Goal: Transaction & Acquisition: Purchase product/service

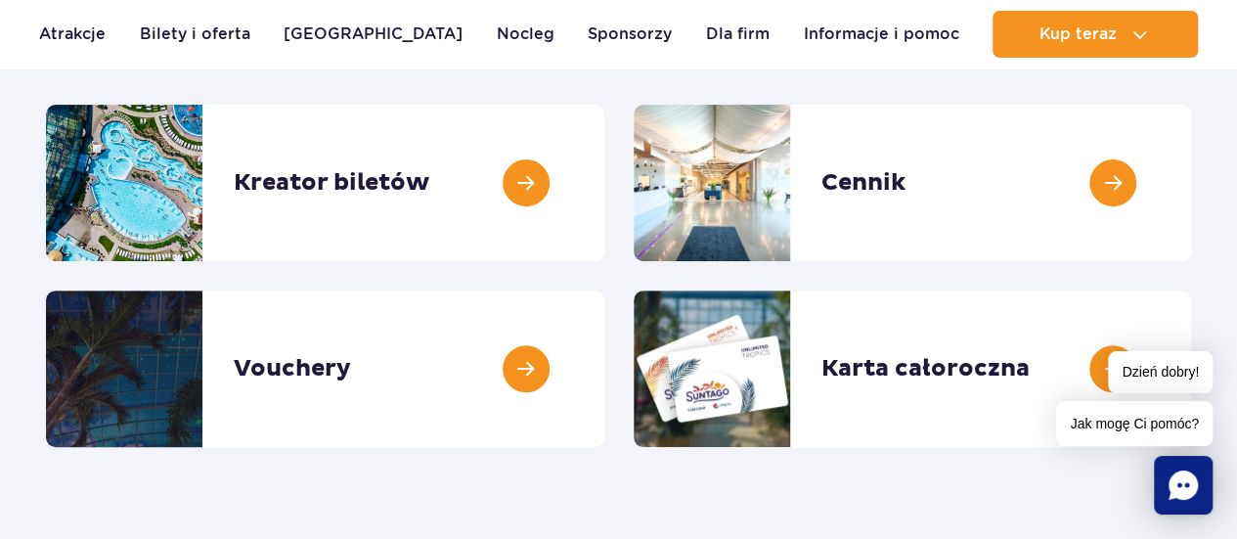
scroll to position [280, 0]
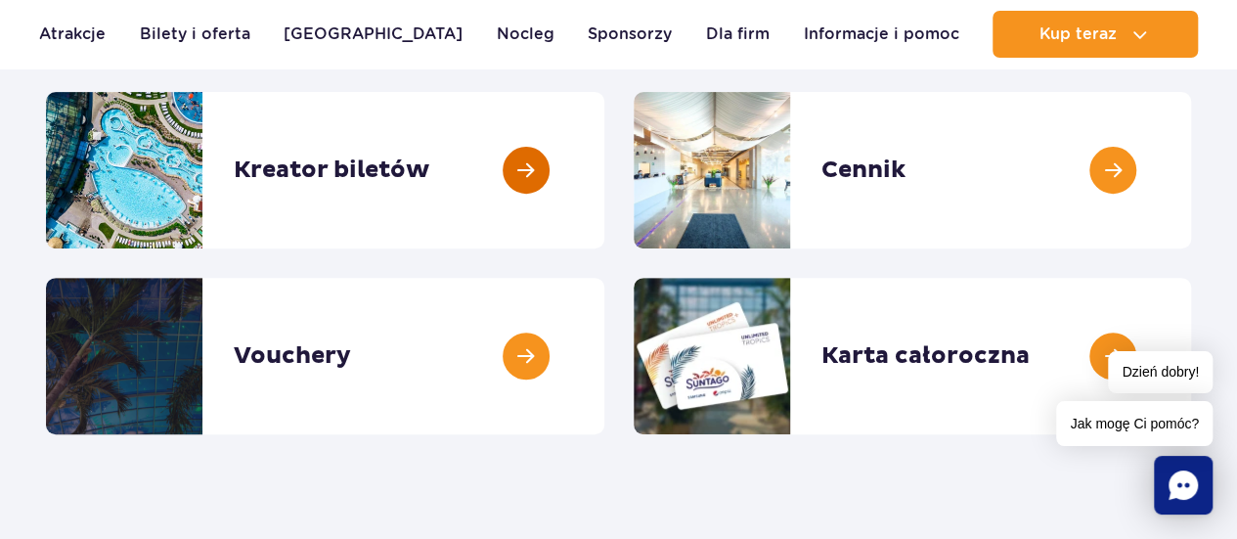
click at [604, 134] on link at bounding box center [604, 170] width 0 height 156
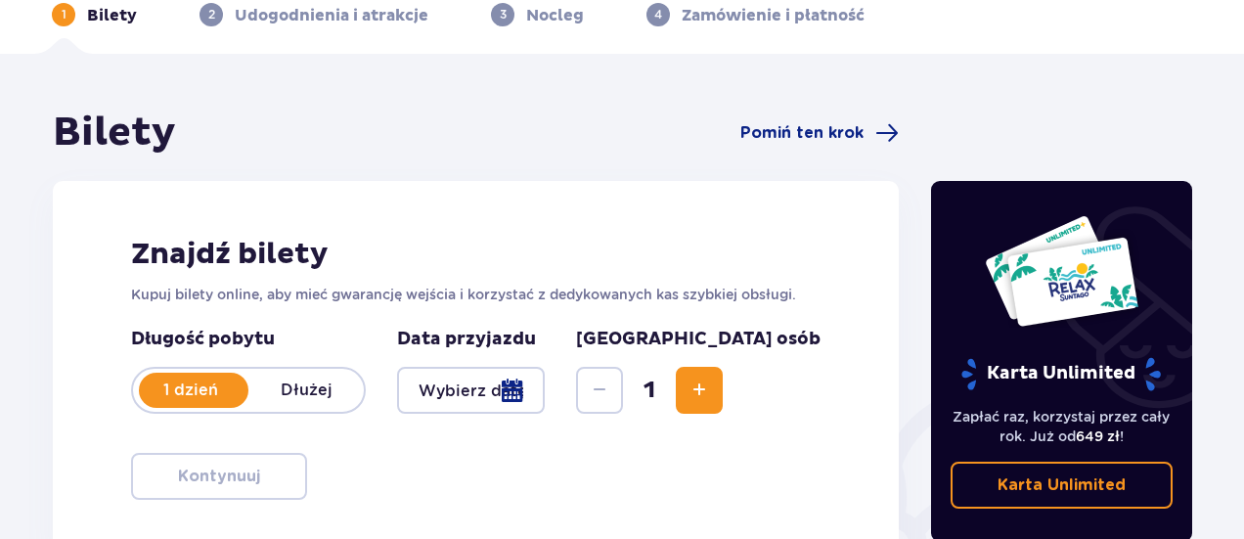
scroll to position [185, 0]
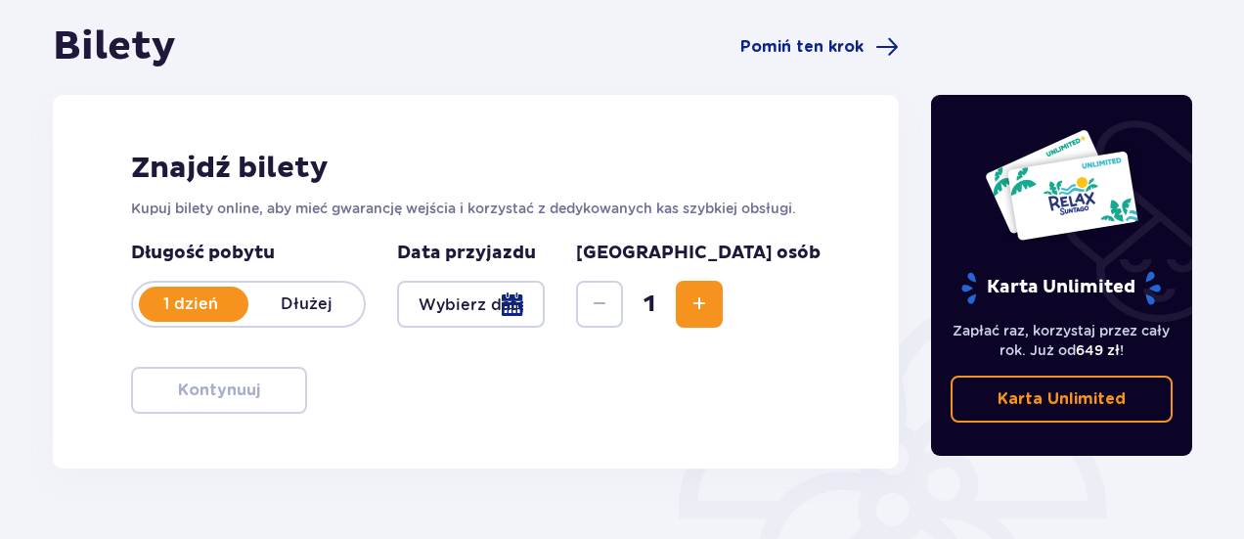
click at [545, 302] on div at bounding box center [471, 304] width 148 height 47
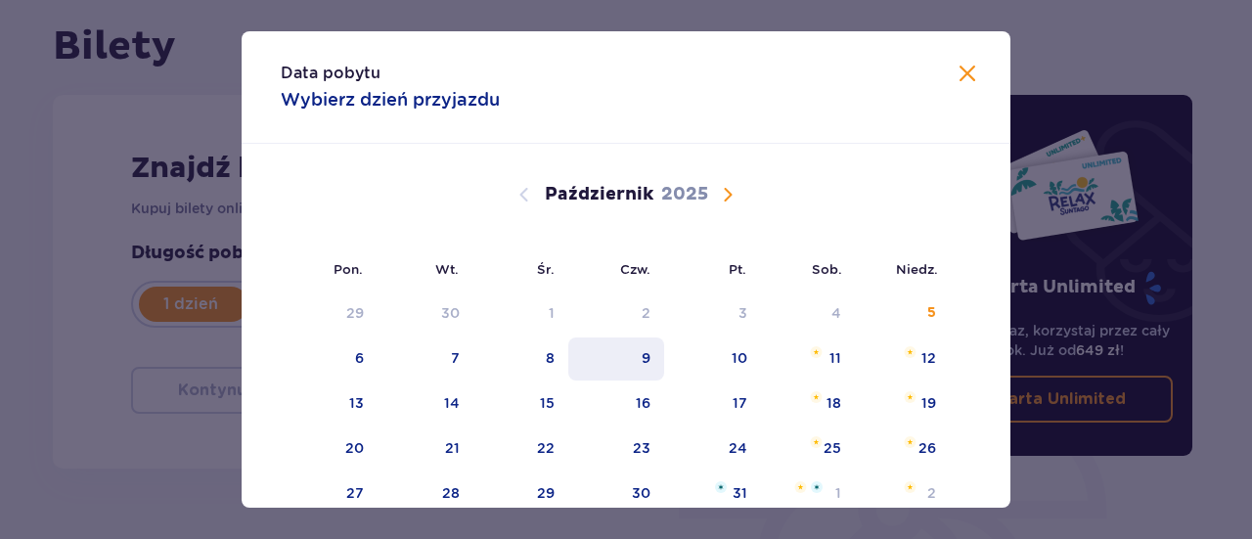
click at [659, 359] on div "9" at bounding box center [616, 358] width 97 height 43
type input "09.10.25"
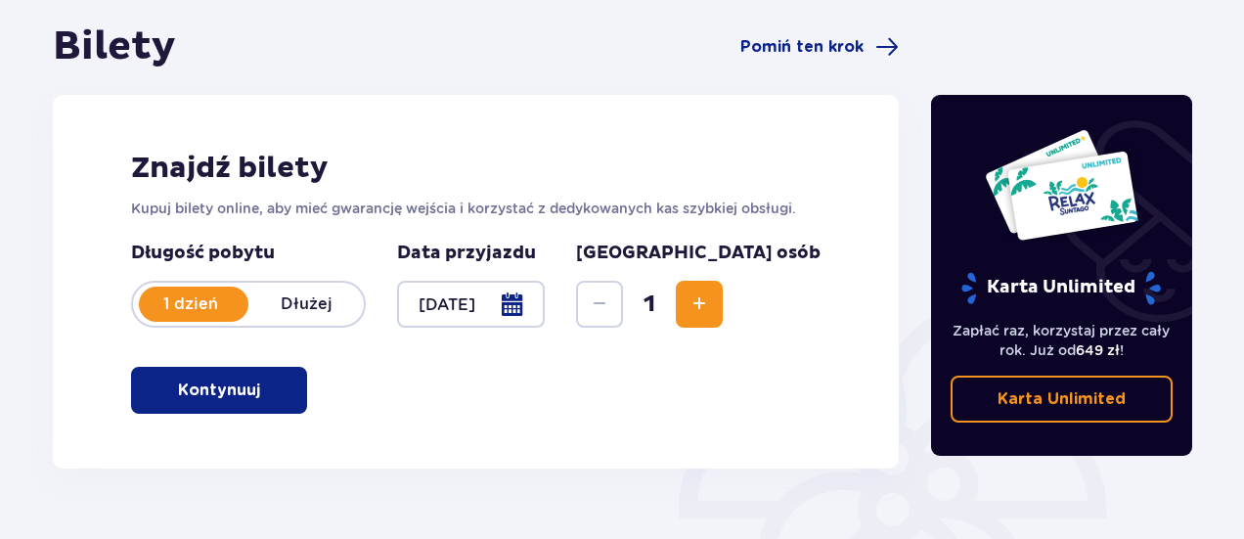
click at [93, 412] on div "Znajdź bilety Kupuj bilety online, aby mieć gwarancję wejścia i korzystać z ded…" at bounding box center [476, 282] width 846 height 374
click at [225, 393] on p "Kontynuuj" at bounding box center [219, 390] width 82 height 22
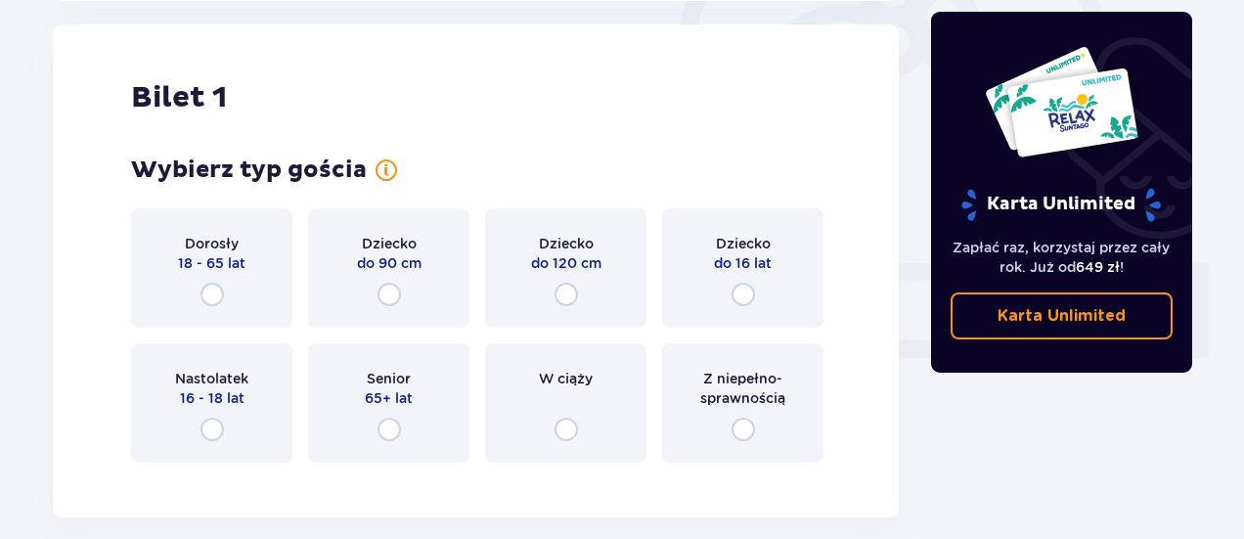
scroll to position [653, 0]
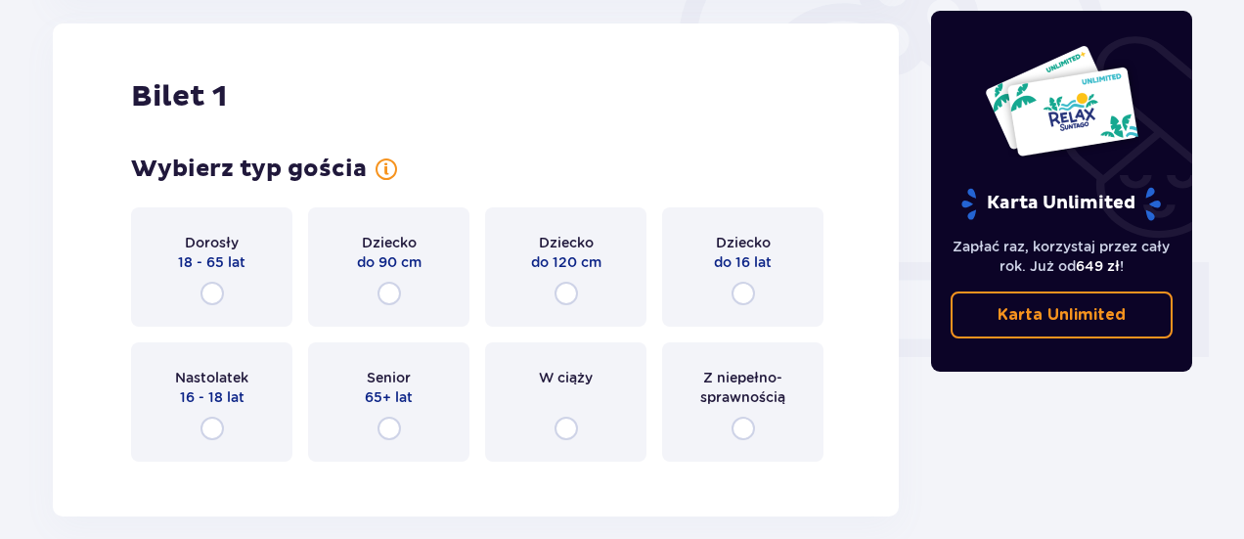
click at [214, 292] on input "radio" at bounding box center [212, 293] width 23 height 23
radio input "true"
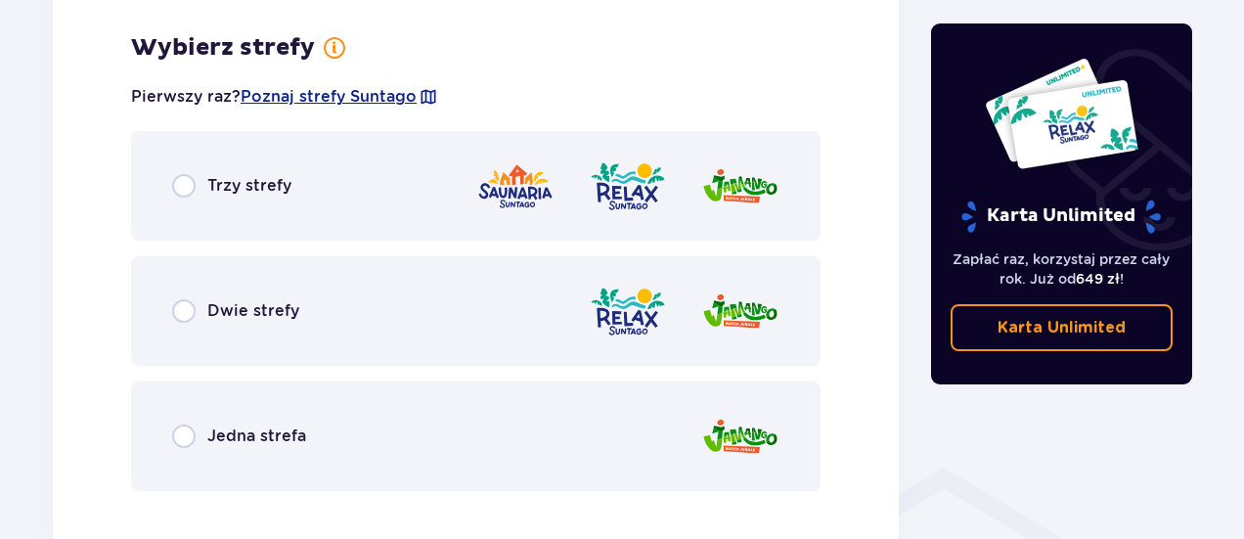
scroll to position [1131, 0]
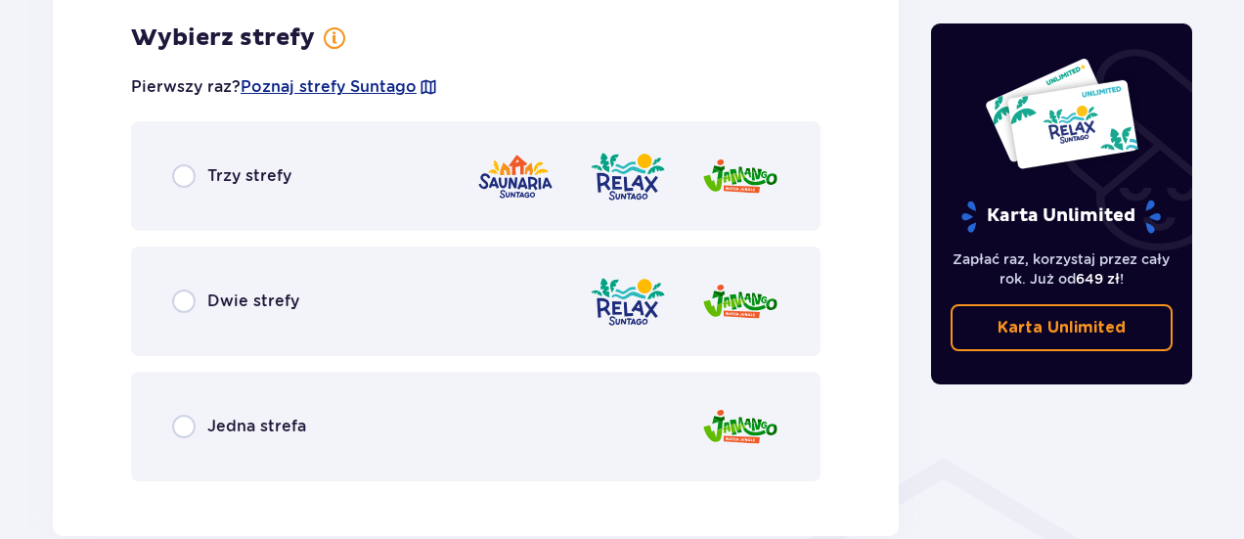
click at [182, 165] on input "radio" at bounding box center [183, 175] width 23 height 23
radio input "true"
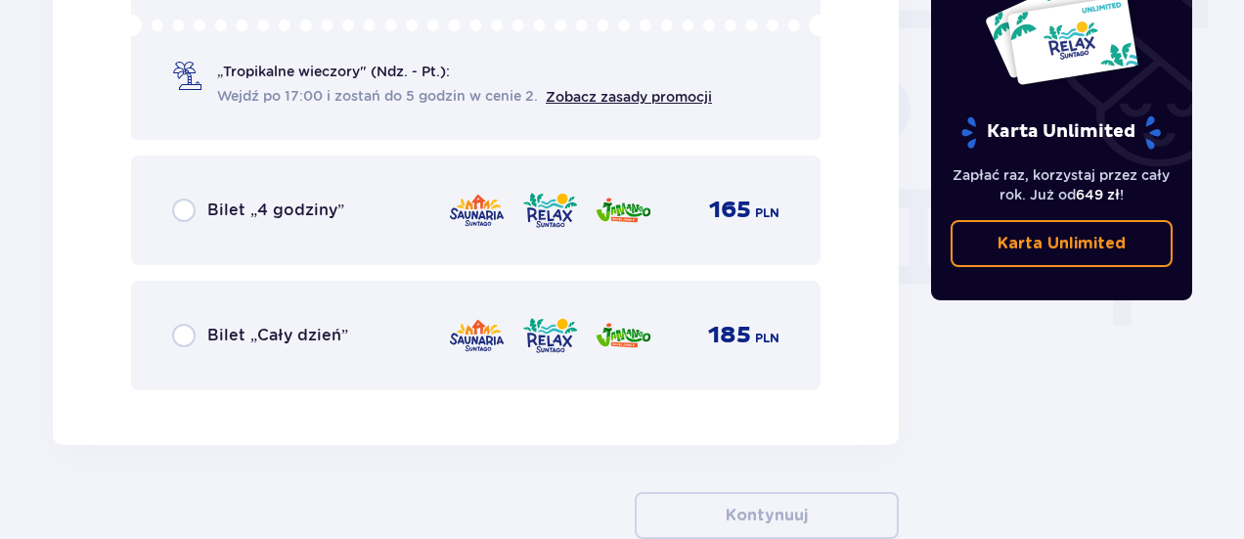
scroll to position [1782, 0]
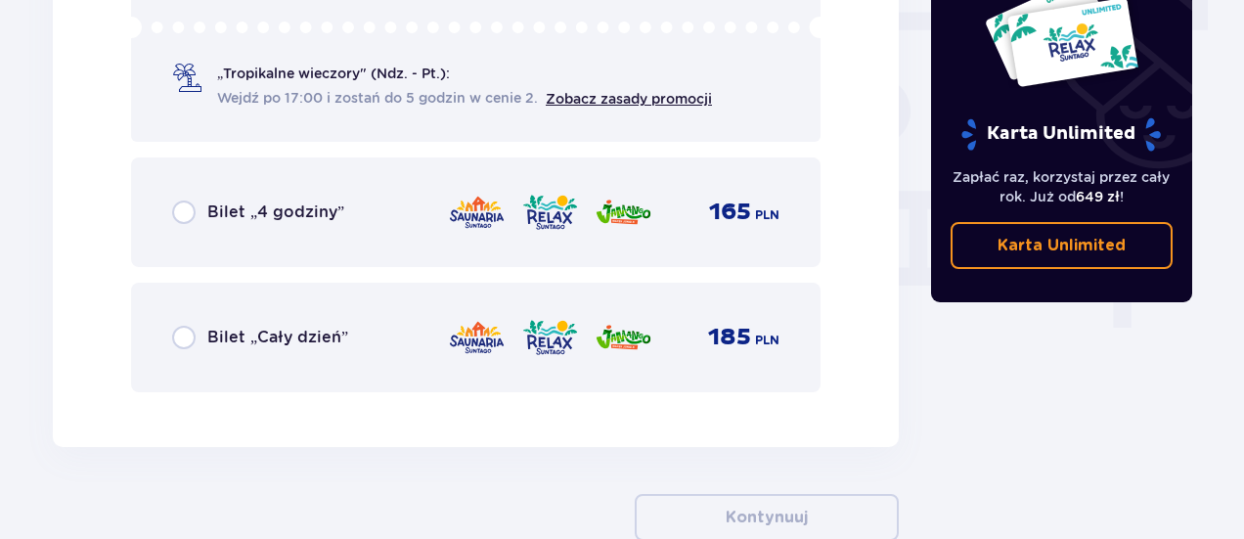
click at [205, 339] on div "Bilet „Cały dzień”" at bounding box center [260, 337] width 176 height 23
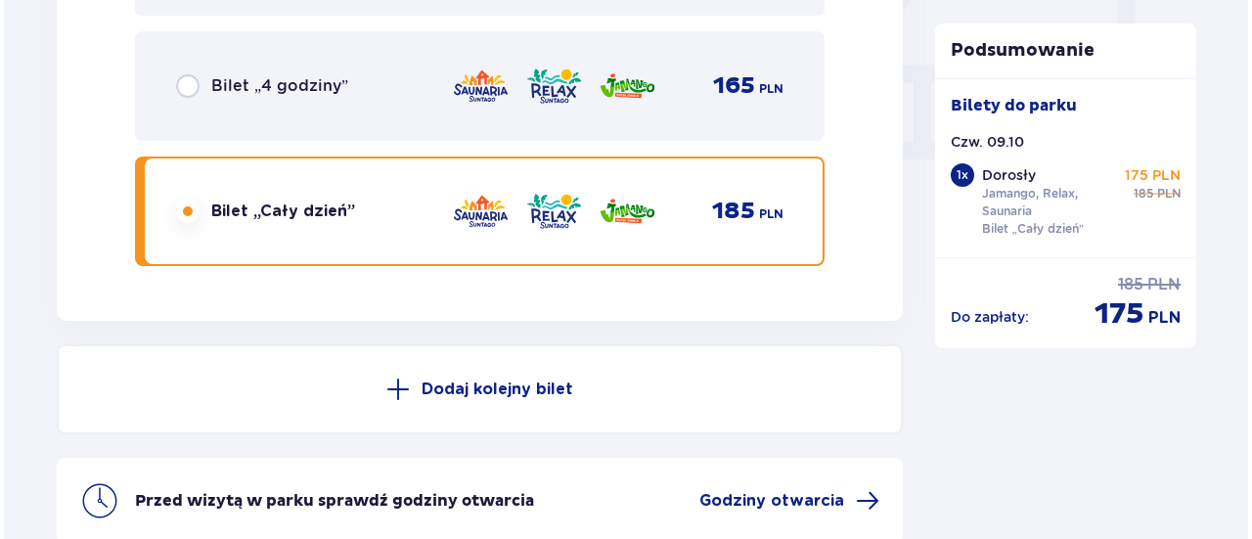
scroll to position [2101, 0]
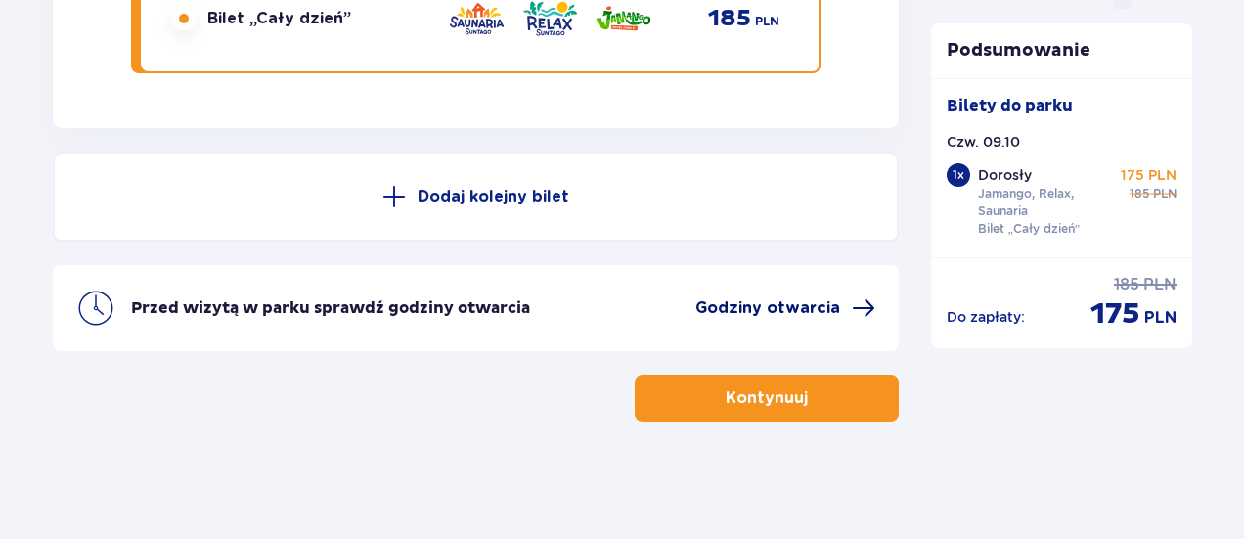
click at [751, 308] on span "Godziny otwarcia" at bounding box center [767, 308] width 145 height 22
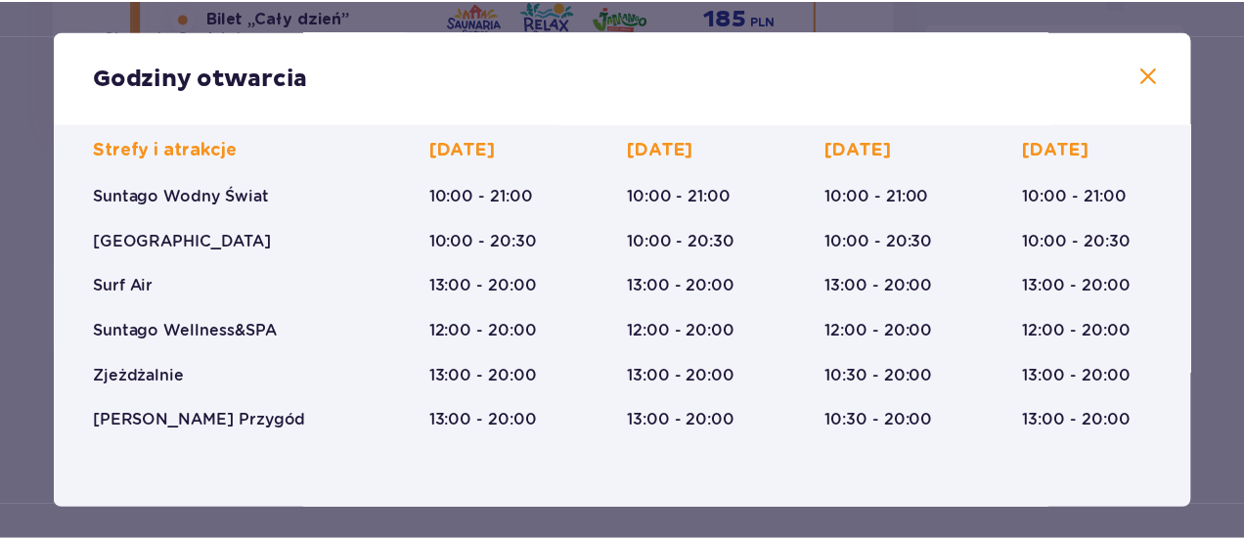
scroll to position [160, 0]
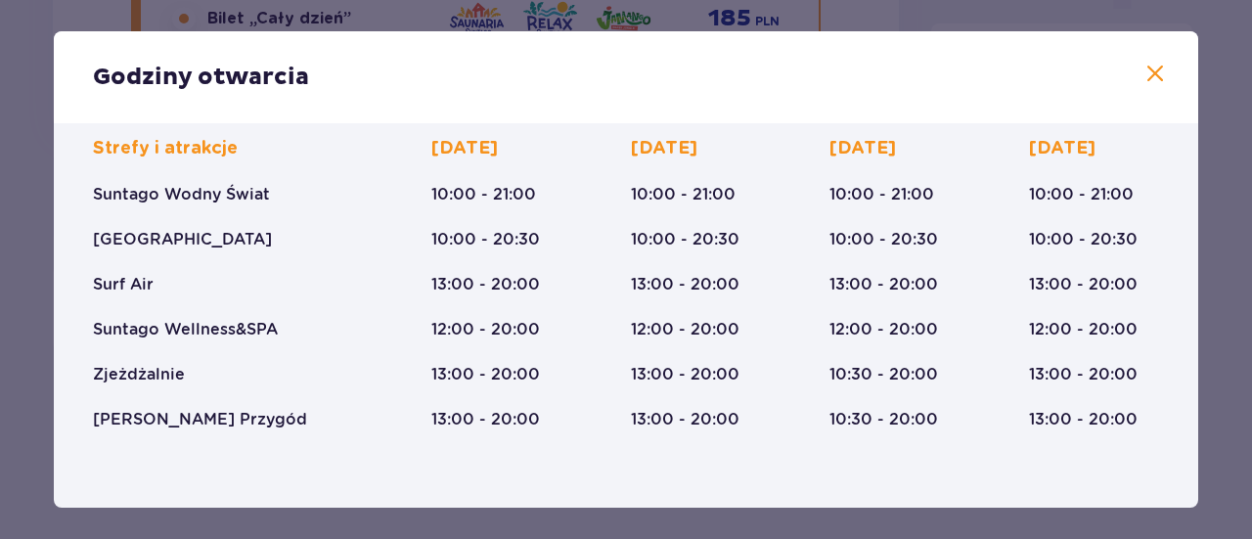
click at [1143, 63] on span at bounding box center [1154, 74] width 23 height 23
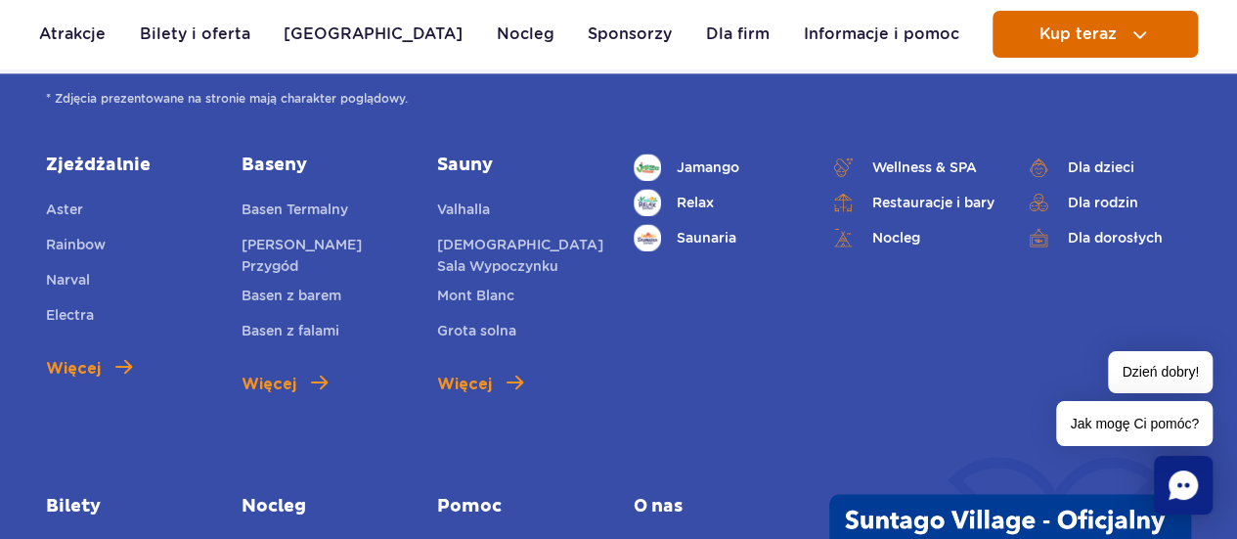
scroll to position [1373, 0]
